Goal: Book appointment/travel/reservation

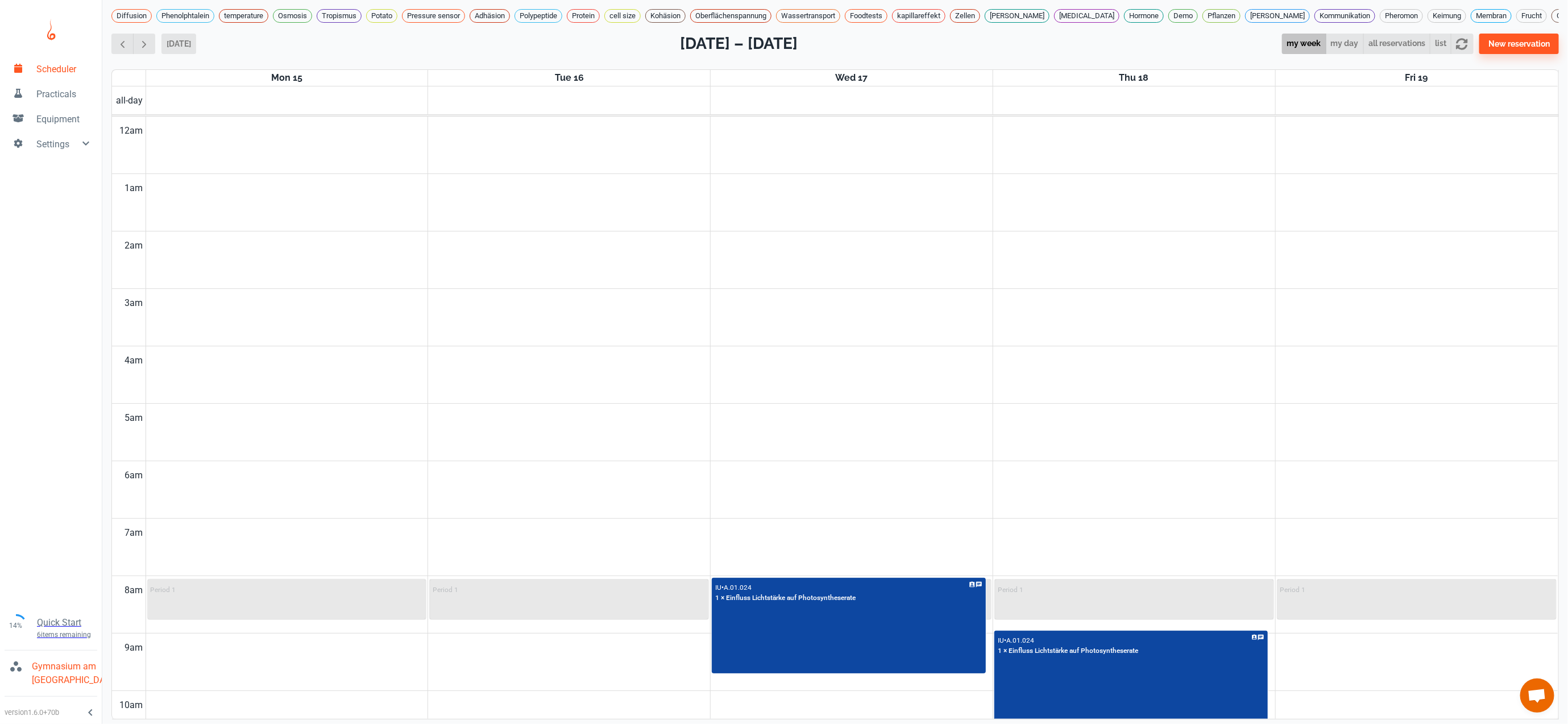
scroll to position [462, 0]
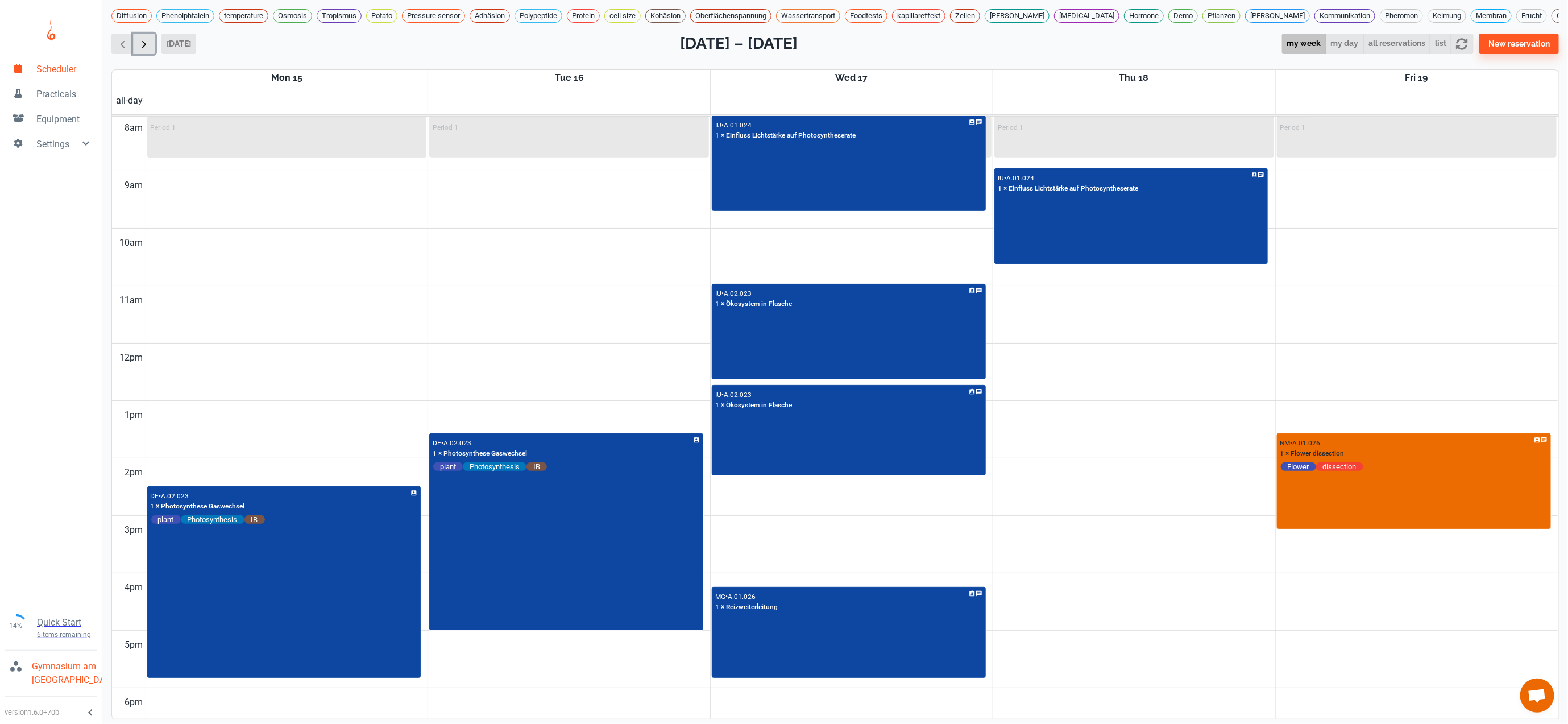
click at [146, 38] on span "button" at bounding box center [144, 44] width 12 height 12
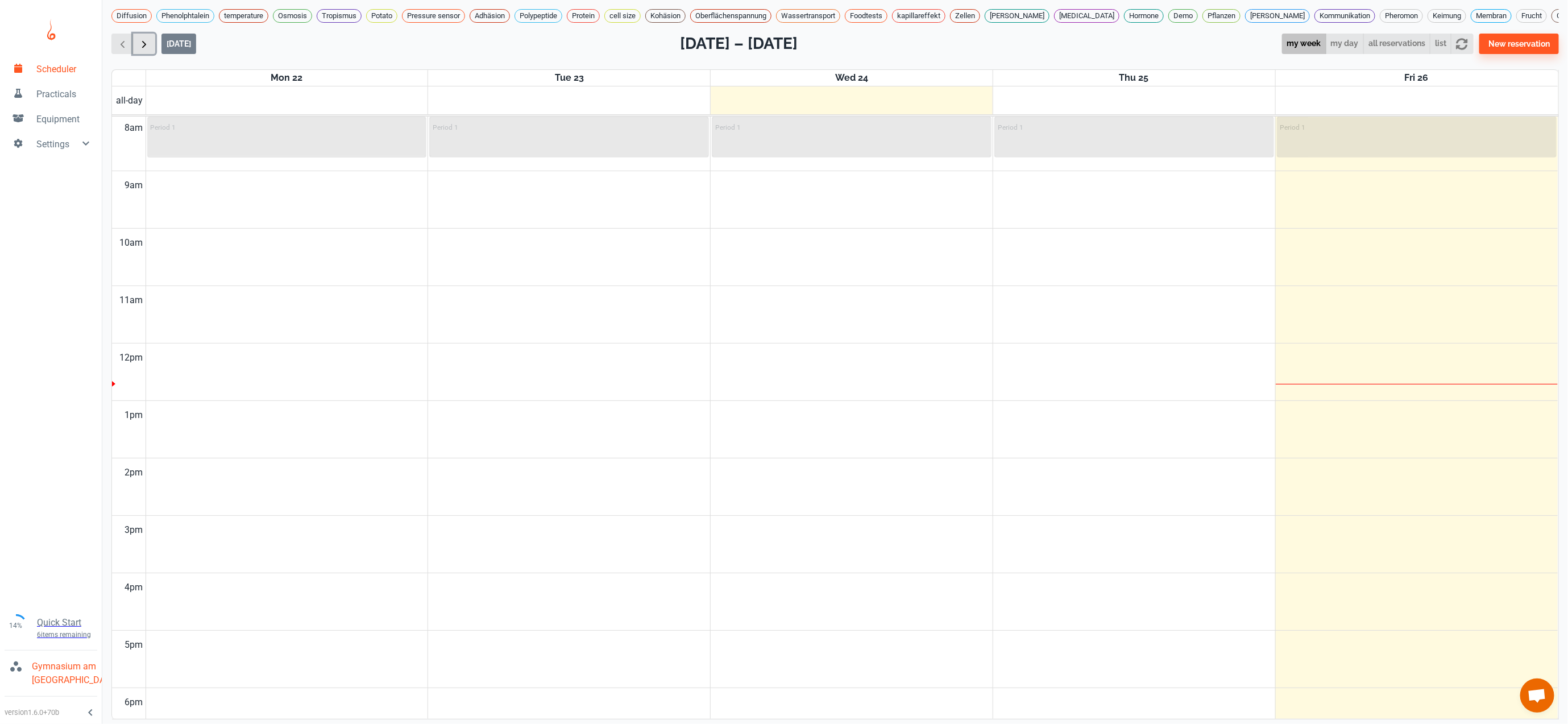
click at [146, 38] on span "button" at bounding box center [144, 44] width 12 height 12
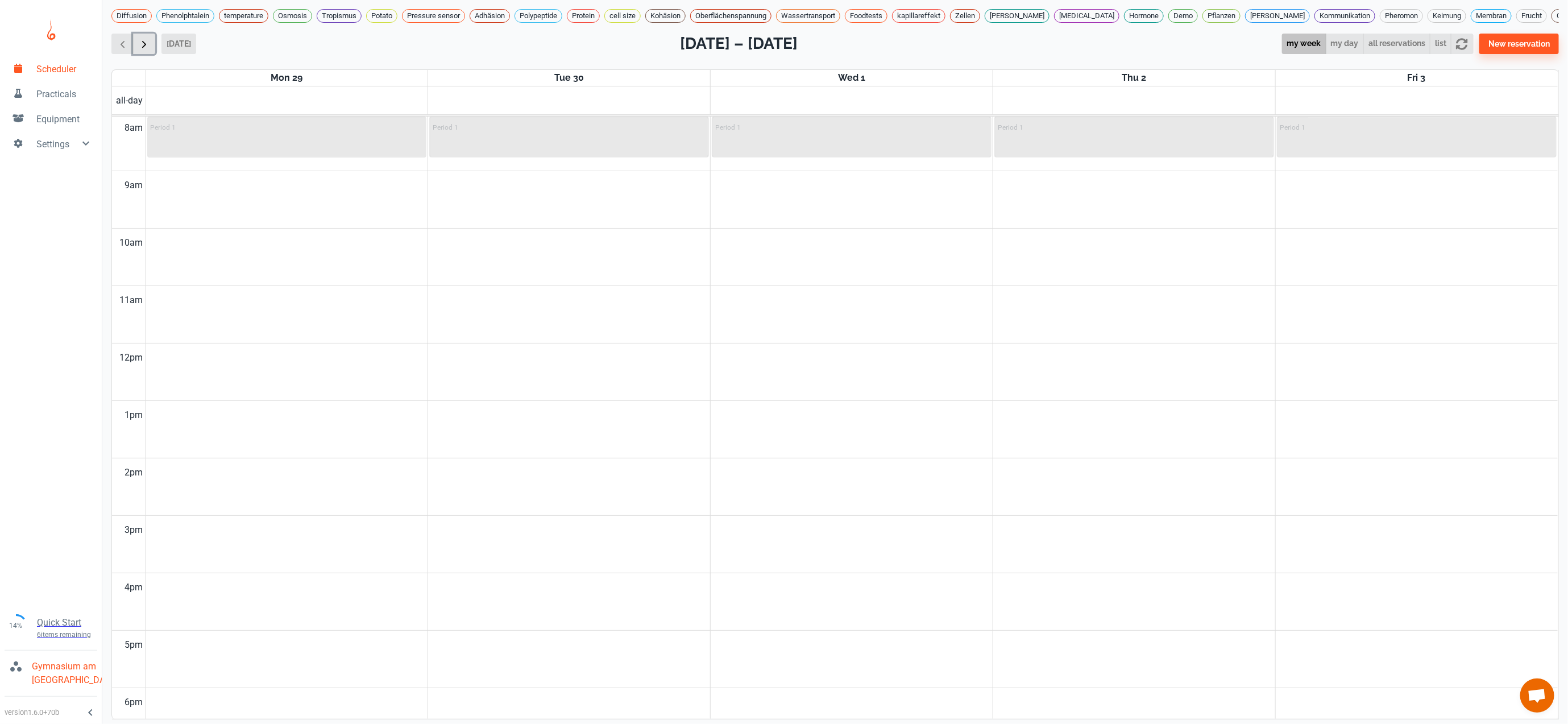
click at [146, 38] on span "button" at bounding box center [144, 44] width 12 height 12
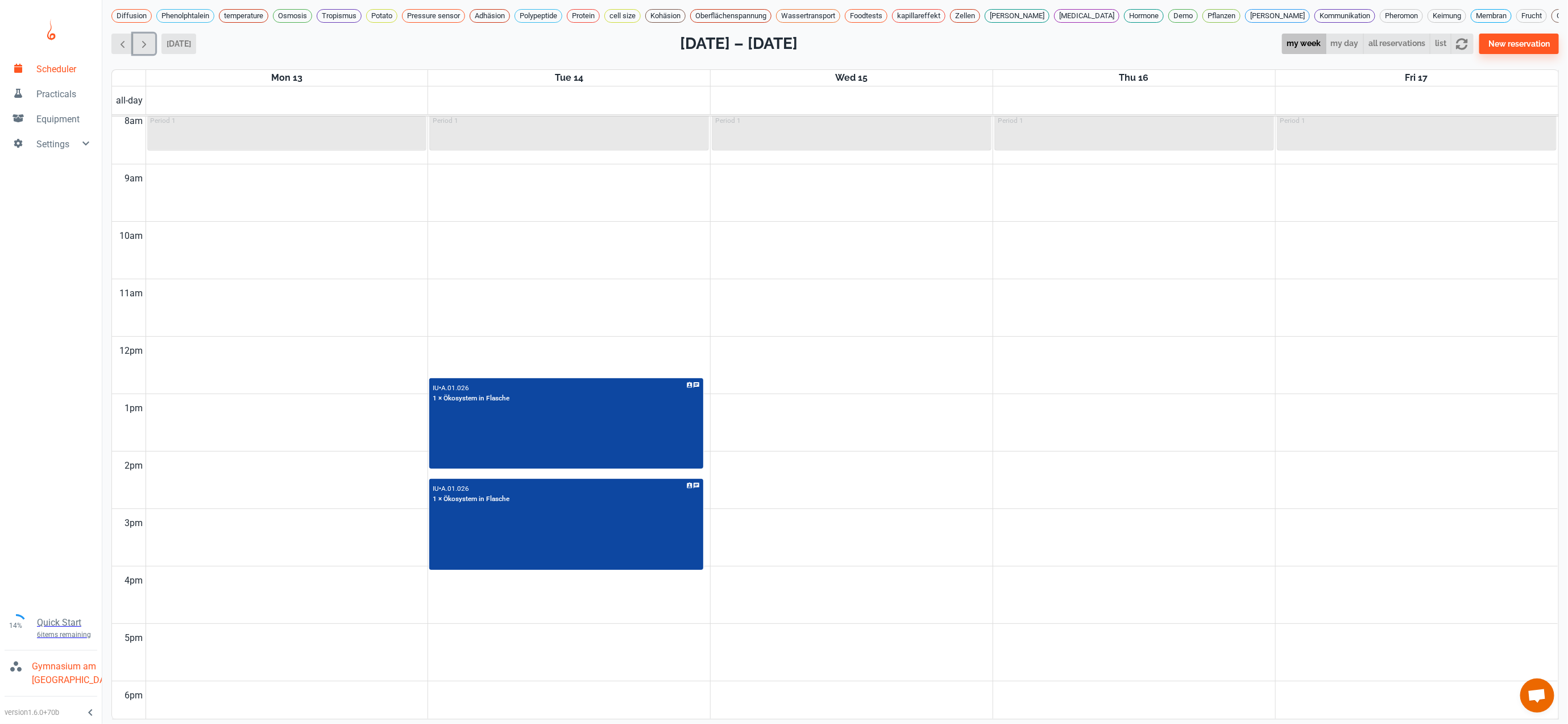
scroll to position [734, 0]
